Goal: Information Seeking & Learning: Learn about a topic

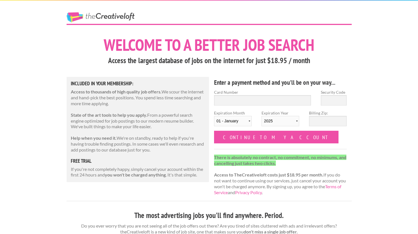
click at [97, 14] on link "The Creative Loft" at bounding box center [101, 17] width 68 height 10
click at [76, 16] on link "The Creative Loft" at bounding box center [101, 17] width 68 height 10
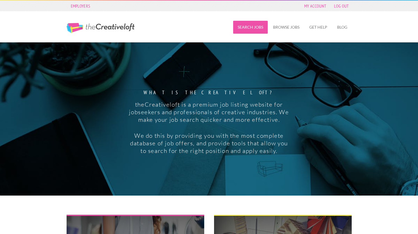
click at [259, 26] on link "Search Jobs" at bounding box center [250, 27] width 35 height 13
click at [280, 28] on link "Browse Jobs" at bounding box center [285, 27] width 35 height 13
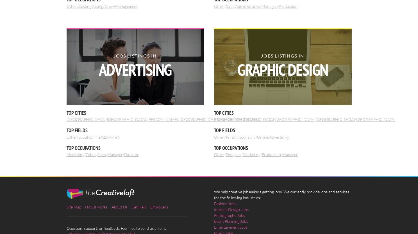
scroll to position [620, 0]
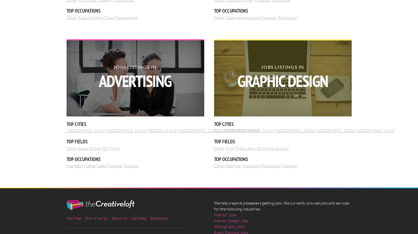
click at [301, 102] on img at bounding box center [283, 78] width 138 height 76
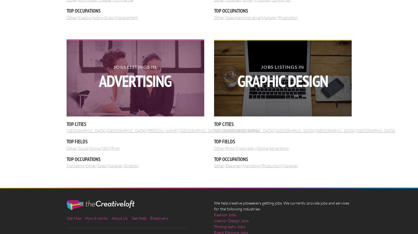
click at [124, 103] on img at bounding box center [136, 78] width 138 height 76
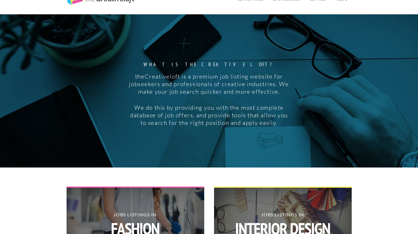
scroll to position [0, 0]
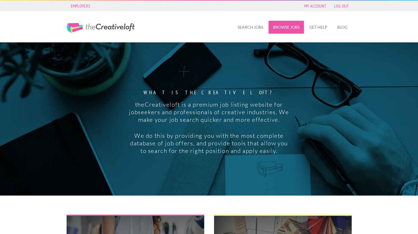
click at [301, 26] on link "Browse Jobs" at bounding box center [285, 27] width 35 height 13
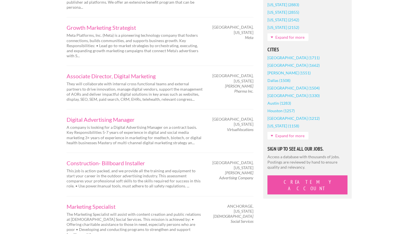
scroll to position [407, 0]
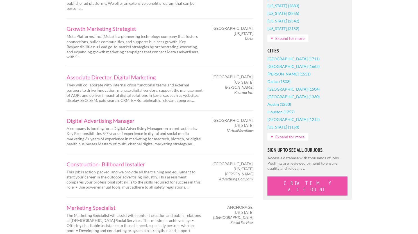
click at [276, 132] on section "Cities Atlanta (1711) Portland (1662) Eugene (1551) Dallas (1508) San Diego (15…" at bounding box center [307, 97] width 80 height 99
click at [279, 138] on link "Expand for more" at bounding box center [287, 137] width 41 height 8
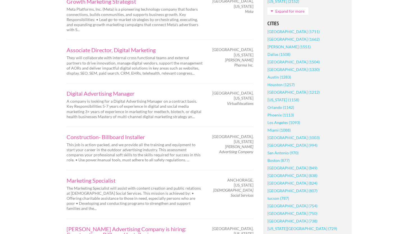
scroll to position [437, 0]
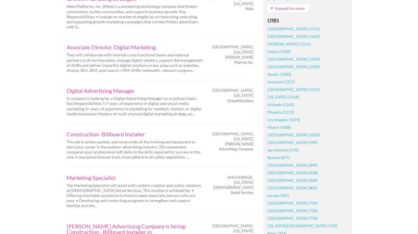
click at [277, 135] on link "Tampa (1003)" at bounding box center [293, 135] width 52 height 8
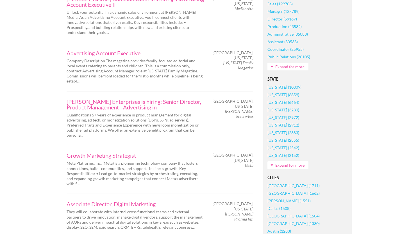
scroll to position [228, 0]
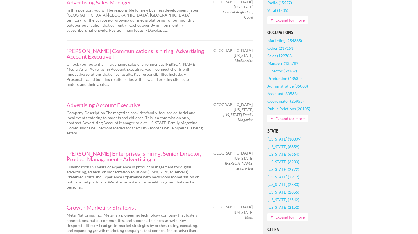
click at [294, 118] on link "Expand for more" at bounding box center [287, 119] width 41 height 8
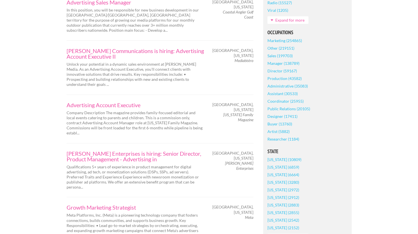
click at [286, 117] on link "Designer (17411)" at bounding box center [282, 117] width 30 height 8
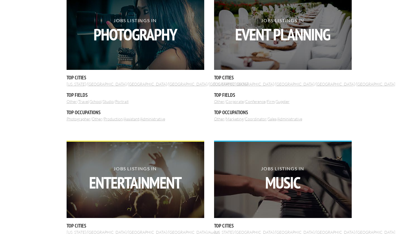
scroll to position [635, 0]
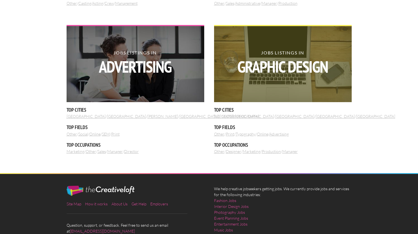
click at [262, 62] on strong "Graphic Design" at bounding box center [283, 67] width 138 height 16
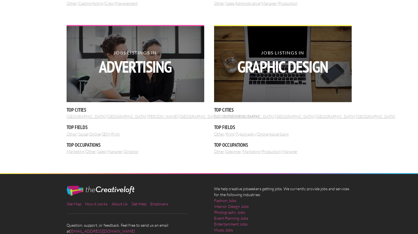
click at [289, 134] on link "Advertising" at bounding box center [278, 134] width 19 height 5
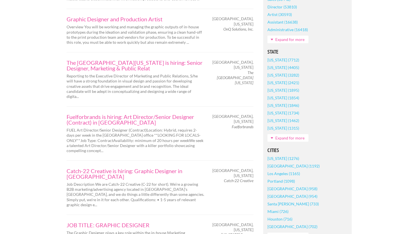
scroll to position [405, 0]
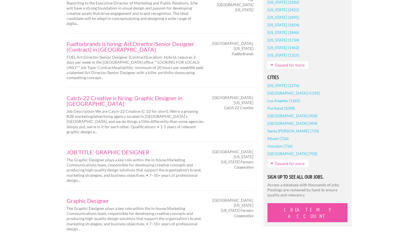
click at [282, 164] on link "Expand for more" at bounding box center [287, 164] width 41 height 8
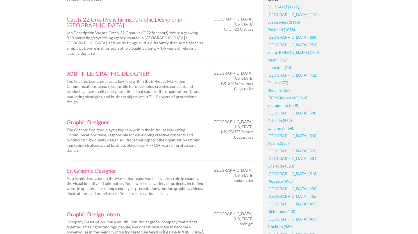
scroll to position [486, 0]
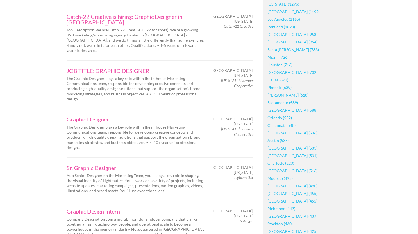
click at [280, 156] on link "[GEOGRAPHIC_DATA] (531)" at bounding box center [292, 156] width 50 height 8
